Goal: Task Accomplishment & Management: Use online tool/utility

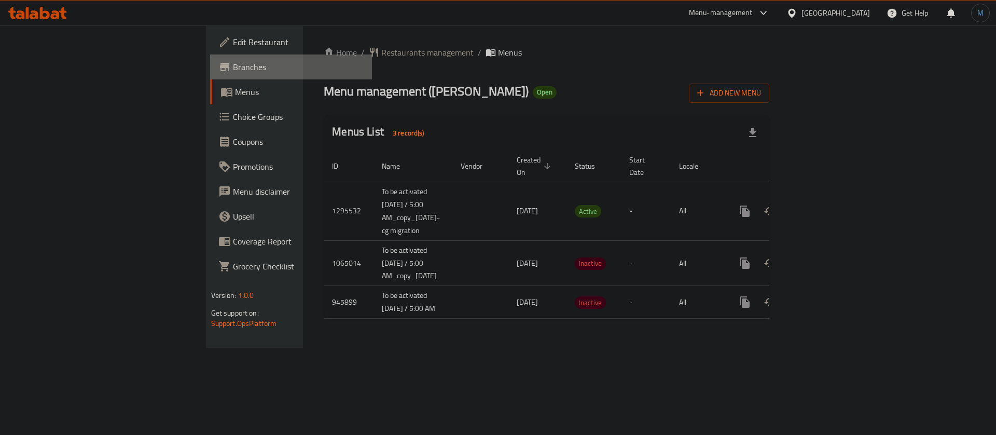
click at [233, 69] on span "Branches" at bounding box center [298, 67] width 131 height 12
click at [233, 68] on span "Branches" at bounding box center [298, 67] width 131 height 12
click at [826, 205] on icon "enhanced table" at bounding box center [819, 211] width 12 height 12
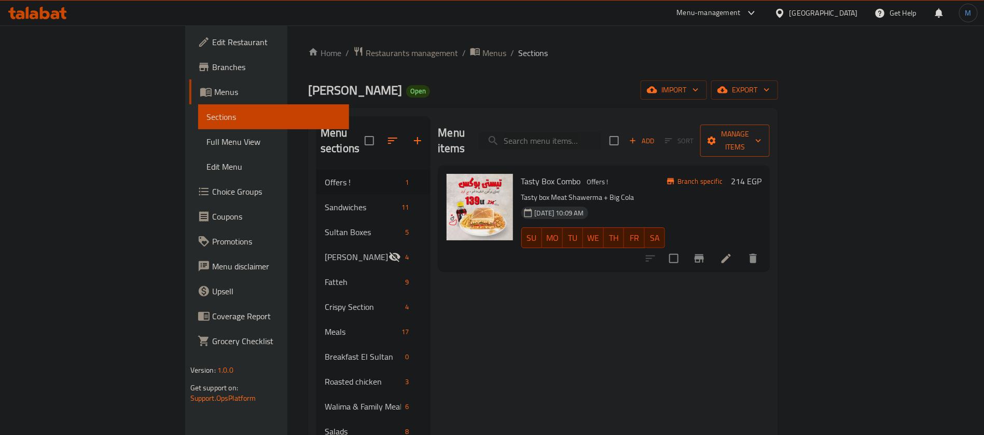
click at [761, 135] on span "Manage items" at bounding box center [734, 141] width 53 height 26
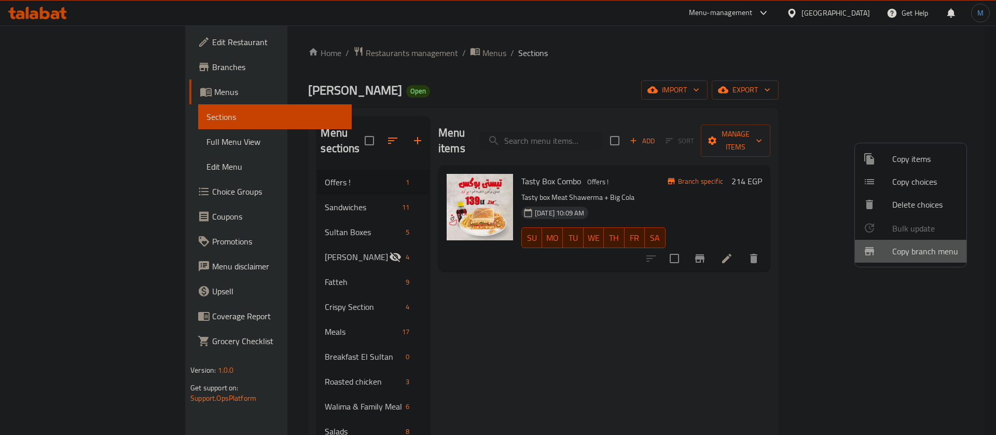
click at [916, 255] on span "Copy branch menu" at bounding box center [925, 251] width 66 height 12
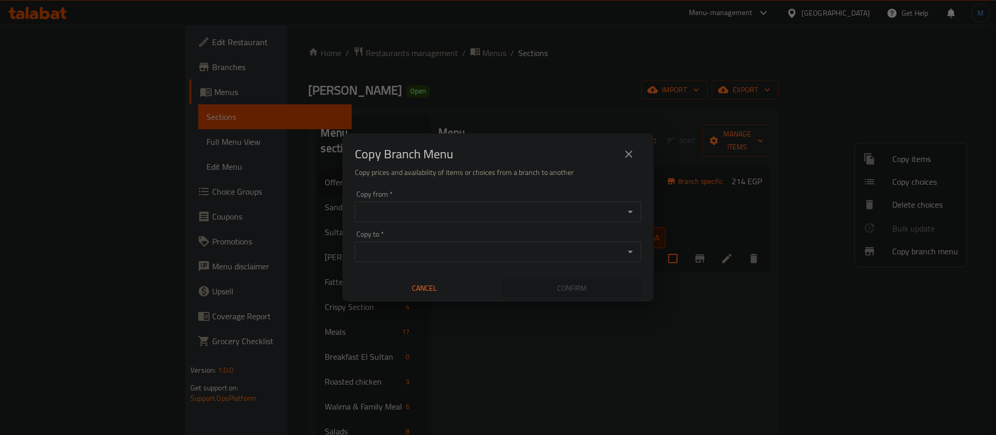
click at [424, 202] on div "Copy from *" at bounding box center [498, 211] width 286 height 21
click at [465, 219] on div "Copy from *" at bounding box center [498, 211] width 286 height 21
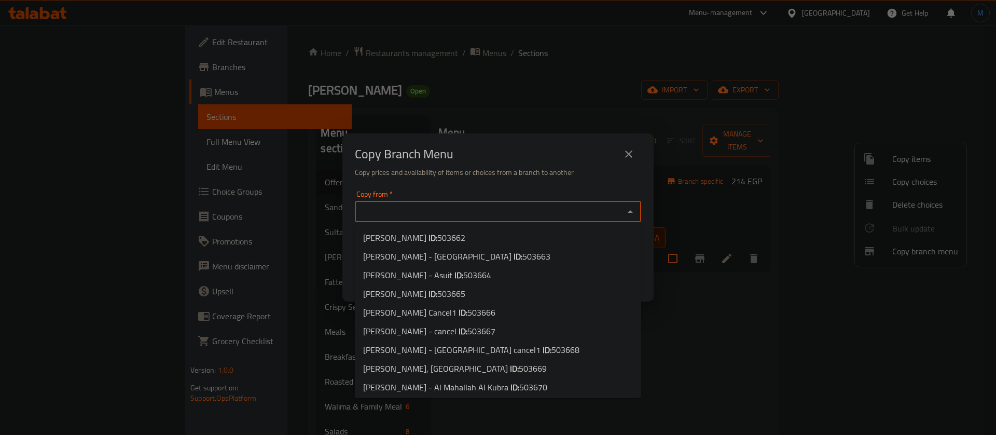
click at [489, 212] on input "Copy from   *" at bounding box center [489, 211] width 263 height 15
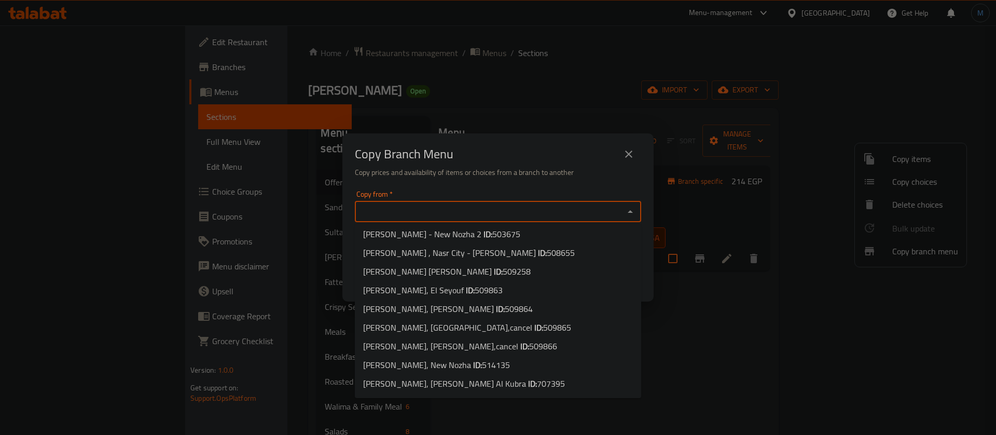
scroll to position [301, 0]
click at [582, 367] on span "768928" at bounding box center [596, 366] width 28 height 16
type input "Sultan Ayoub, Golf Porto Marina"
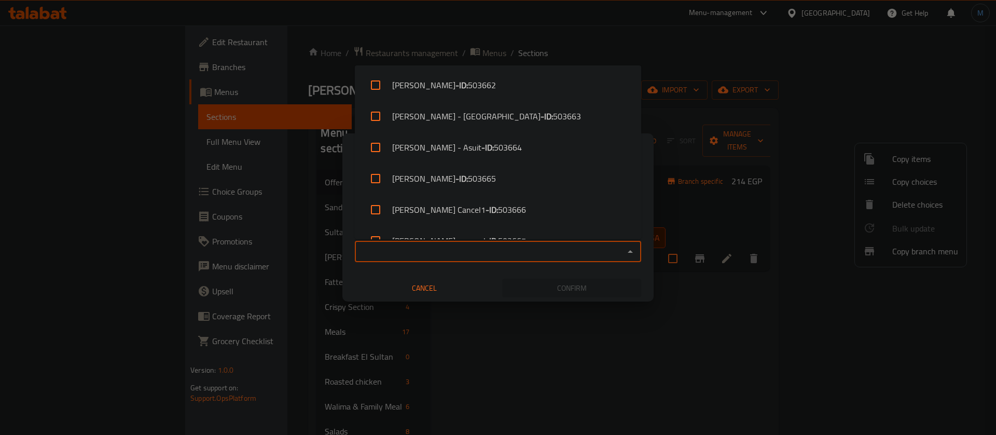
click at [514, 253] on input "Copy to   *" at bounding box center [489, 251] width 263 height 15
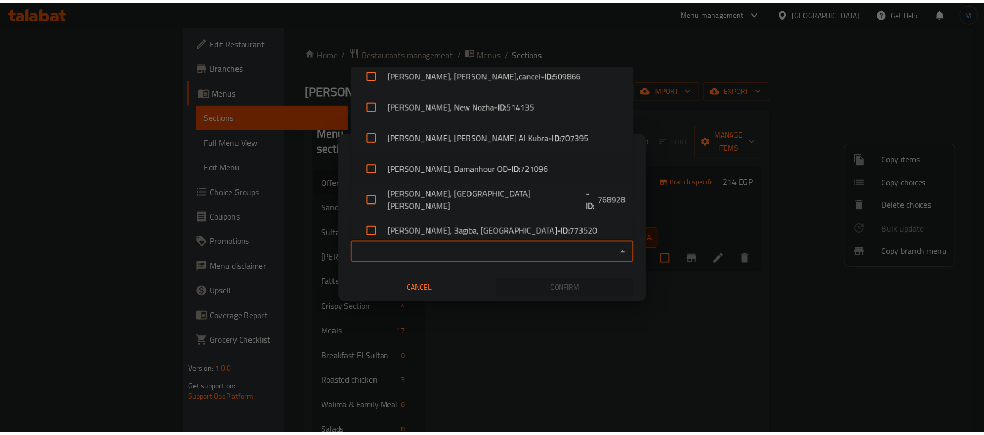
scroll to position [612, 0]
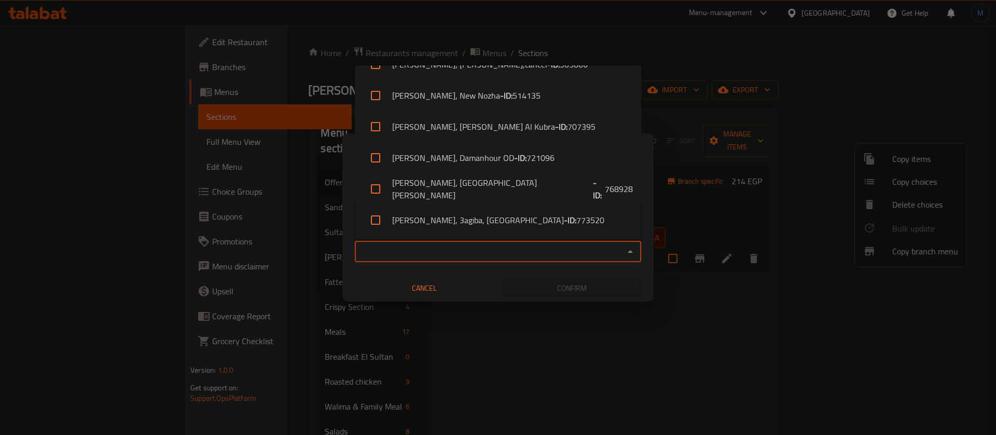
click at [564, 219] on b "- ID:" at bounding box center [570, 220] width 12 height 12
checkbox input "true"
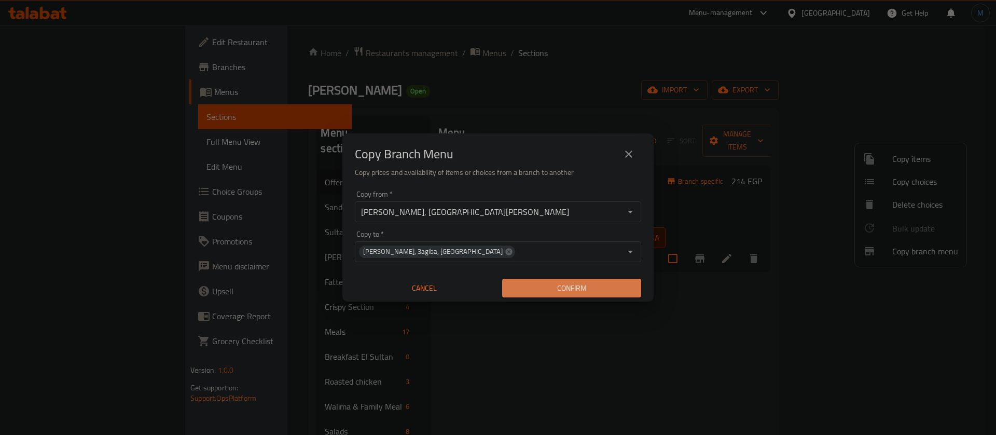
click at [583, 282] on span "Confirm" at bounding box center [571, 288] width 122 height 13
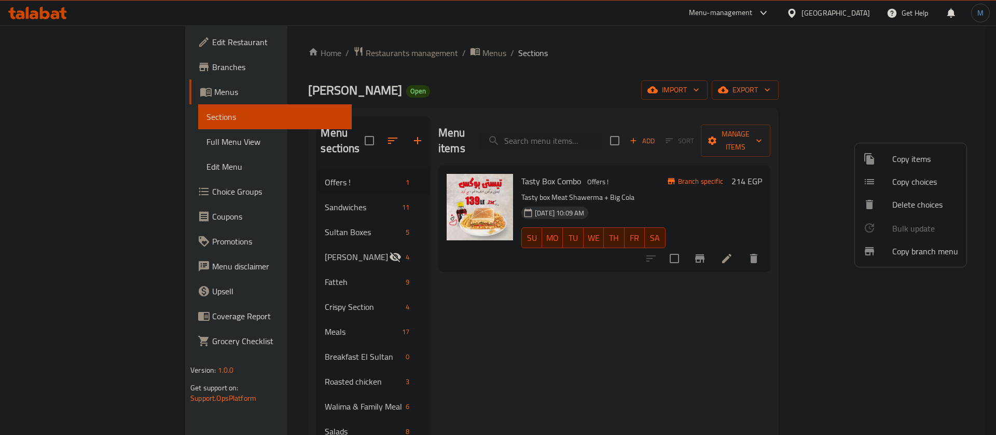
click at [287, 48] on div at bounding box center [498, 217] width 996 height 435
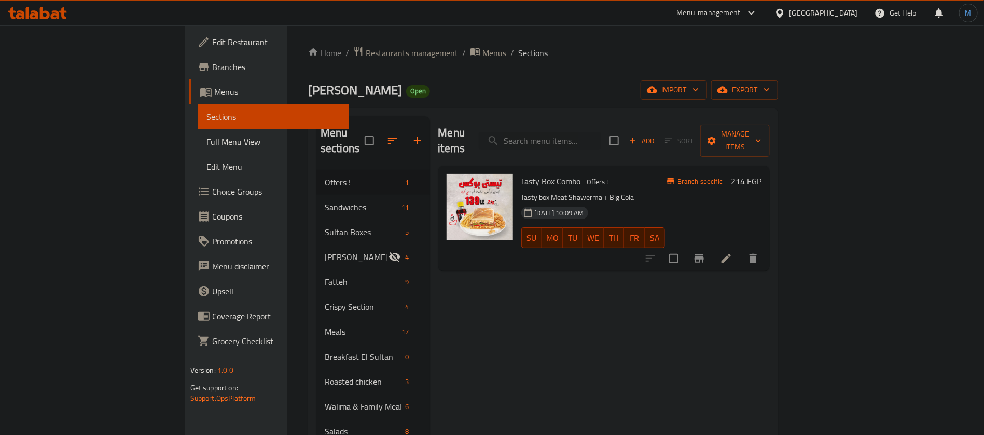
click at [366, 48] on span "Restaurants management" at bounding box center [412, 53] width 92 height 12
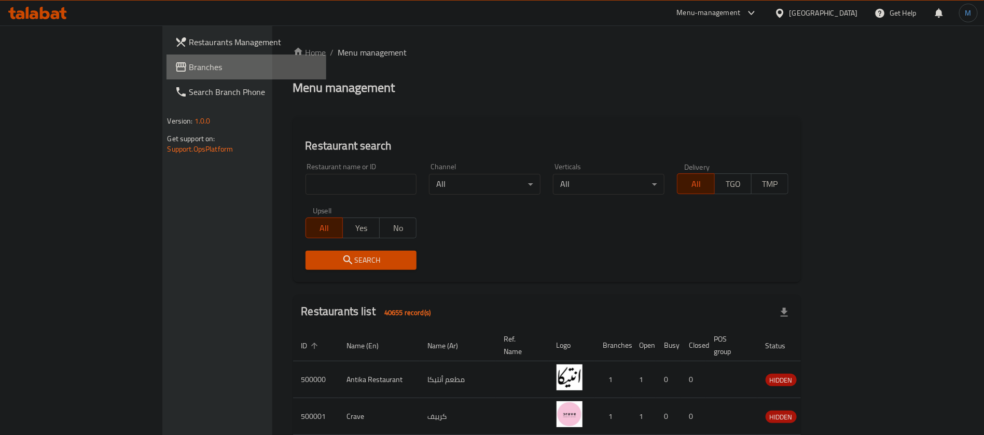
click at [189, 65] on span "Branches" at bounding box center [253, 67] width 129 height 12
